Goal: Task Accomplishment & Management: Complete application form

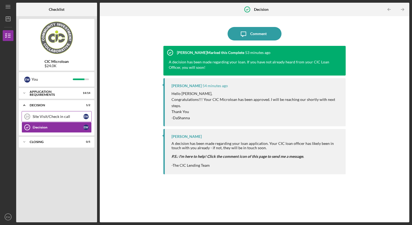
click at [61, 114] on div "Site Visit/Check in call" at bounding box center [58, 116] width 51 height 4
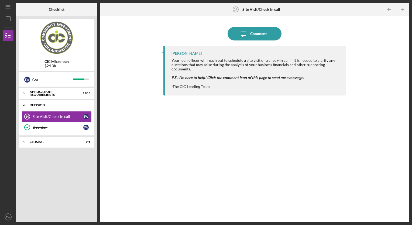
click at [65, 104] on div "Decision" at bounding box center [59, 104] width 58 height 3
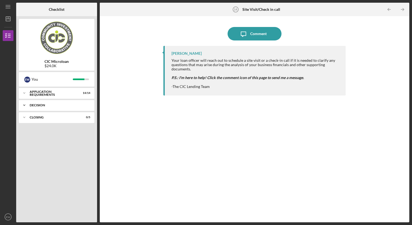
click at [65, 104] on div "Decision" at bounding box center [59, 104] width 58 height 3
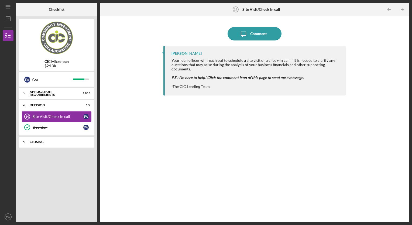
click at [55, 143] on div "Icon/Expander CLOSING 0 / 5" at bounding box center [56, 141] width 75 height 11
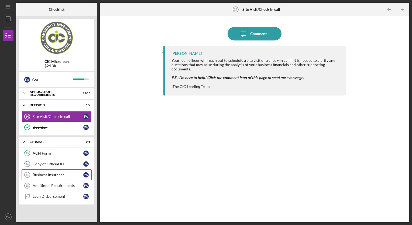
click at [56, 173] on div "Business Insurance" at bounding box center [58, 174] width 51 height 4
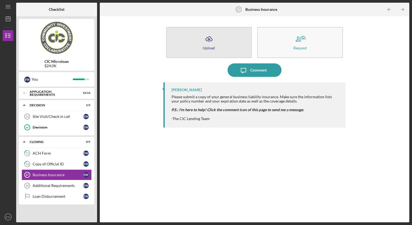
click at [228, 45] on button "Icon/Upload Upload" at bounding box center [209, 42] width 86 height 31
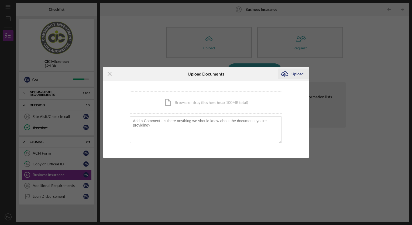
click at [296, 75] on div "Upload" at bounding box center [297, 73] width 12 height 11
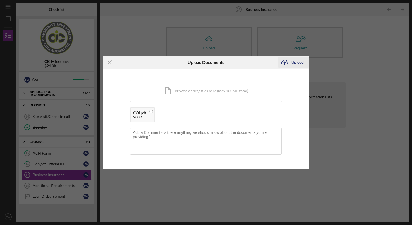
click at [298, 64] on div "Upload" at bounding box center [297, 62] width 12 height 11
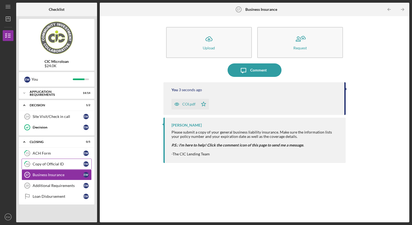
click at [53, 165] on div "Copy of Official ID" at bounding box center [58, 164] width 51 height 4
